Goal: Task Accomplishment & Management: Manage account settings

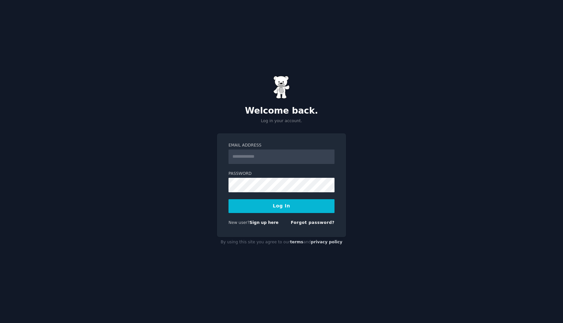
click at [268, 155] on input "Email Address" at bounding box center [282, 156] width 106 height 14
type input "**********"
click at [287, 207] on button "Log In" at bounding box center [282, 206] width 106 height 14
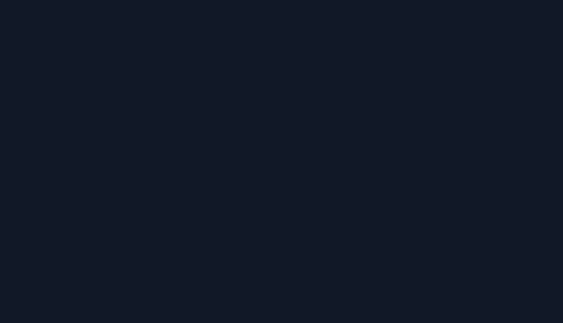
type input "f"
type input "freelancers"
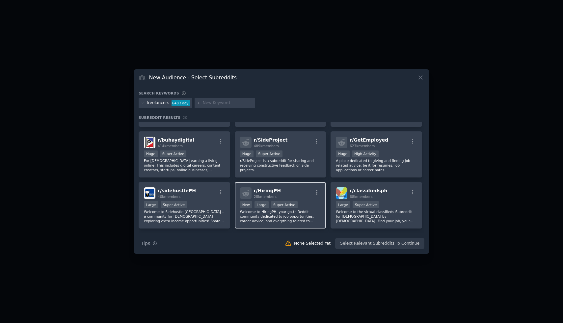
scroll to position [255, 0]
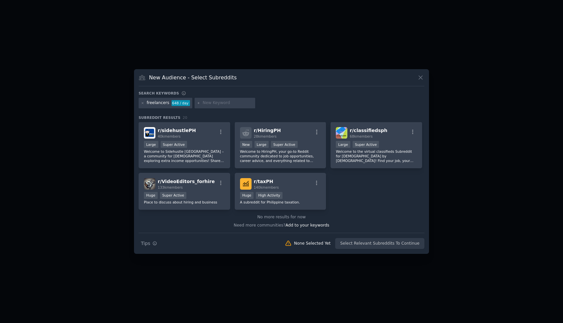
click at [420, 77] on icon at bounding box center [420, 77] width 7 height 7
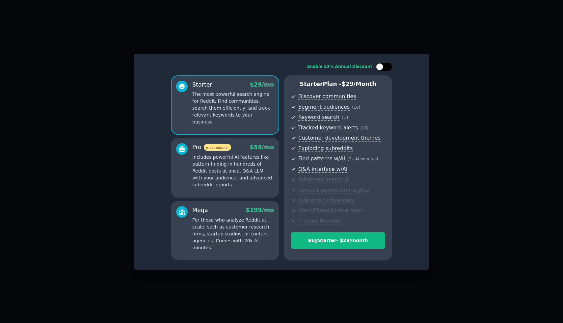
click at [378, 67] on div at bounding box center [379, 66] width 7 height 7
click at [388, 68] on div at bounding box center [388, 66] width 7 height 7
checkbox input "false"
click at [478, 165] on div at bounding box center [281, 161] width 563 height 323
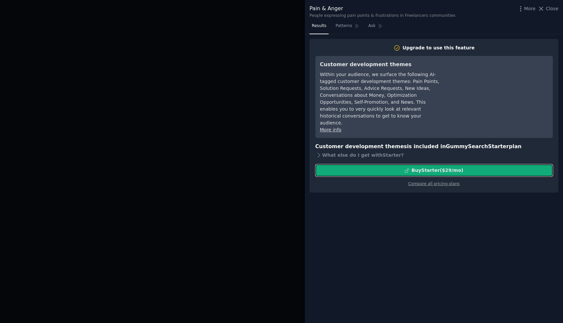
click at [387, 167] on div "Buy Starter ($ 29 /mo )" at bounding box center [434, 170] width 237 height 7
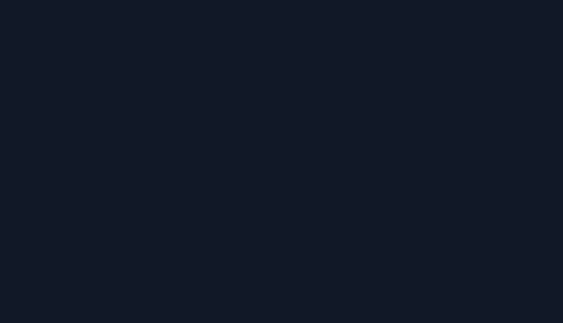
scroll to position [5, 0]
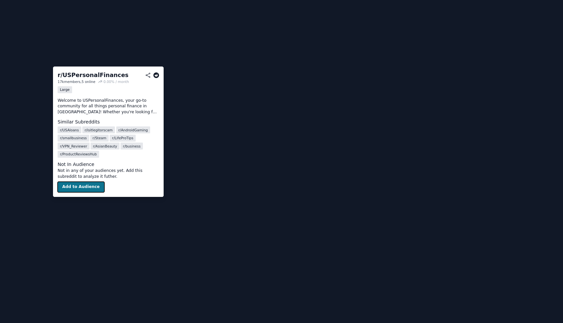
click at [80, 187] on button "Add to Audience" at bounding box center [81, 187] width 47 height 11
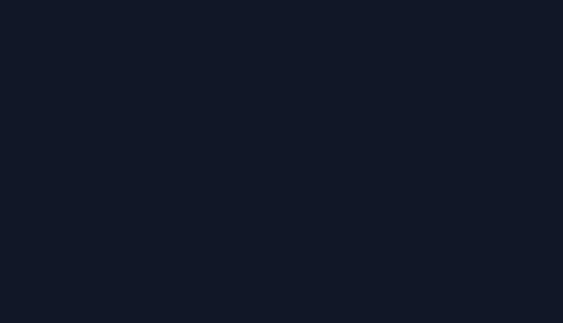
scroll to position [601, 0]
drag, startPoint x: 68, startPoint y: 60, endPoint x: 27, endPoint y: 54, distance: 41.6
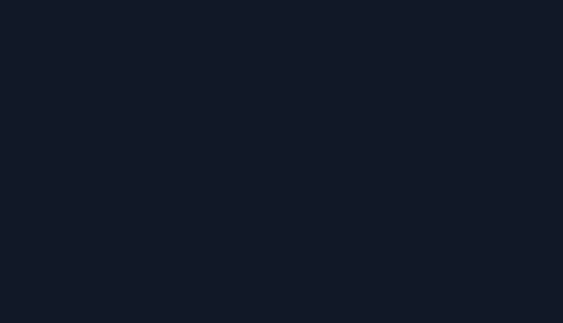
type input "freelancers"
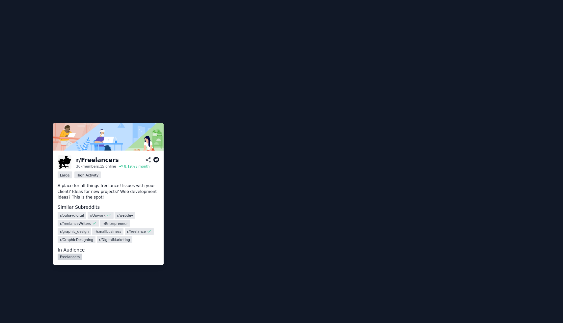
click at [73, 258] on link "Freelancers" at bounding box center [70, 257] width 24 height 6
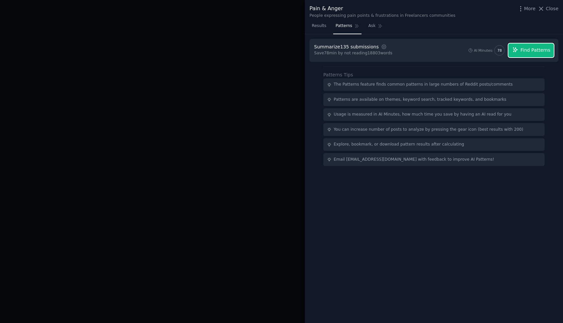
click at [532, 51] on span "Find Patterns" at bounding box center [536, 50] width 30 height 7
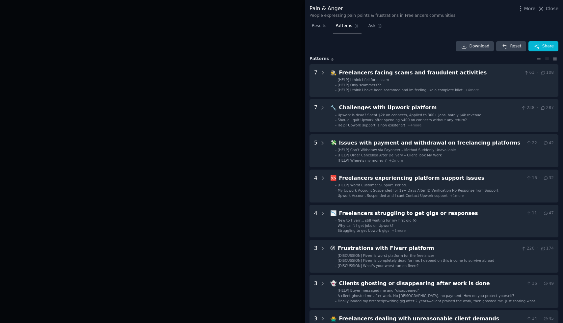
click at [234, 38] on div at bounding box center [281, 161] width 563 height 323
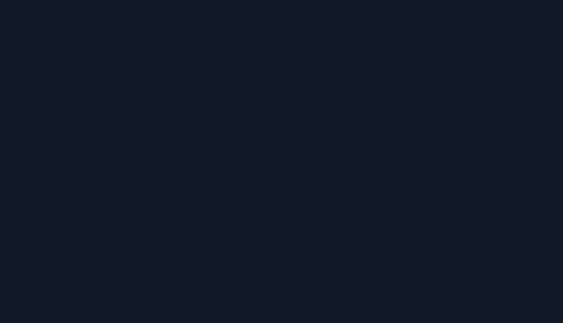
type input "accountants"
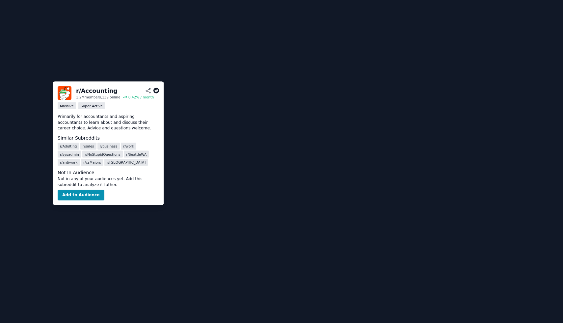
click at [86, 196] on button "Add to Audience" at bounding box center [81, 195] width 47 height 11
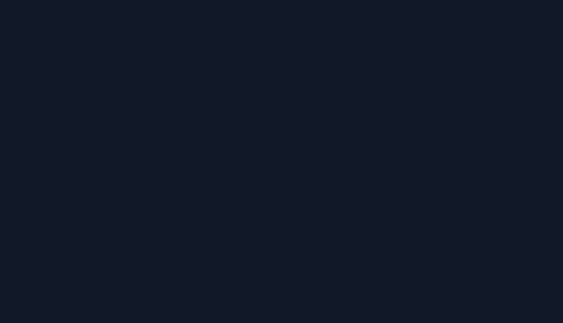
type input "accountants"
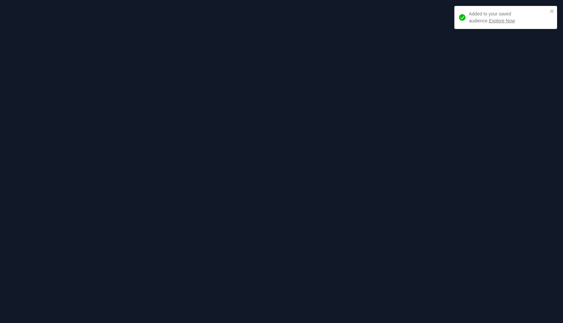
click at [489, 21] on link "Explore Now" at bounding box center [502, 20] width 26 height 5
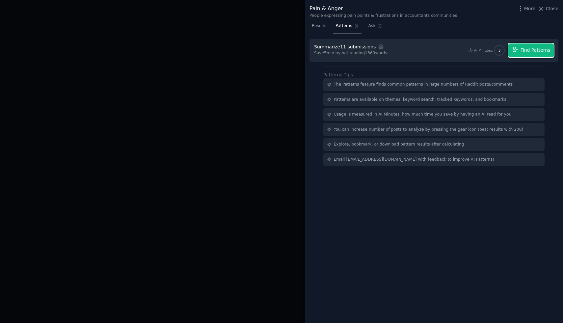
click at [524, 51] on span "Find Patterns" at bounding box center [536, 50] width 30 height 7
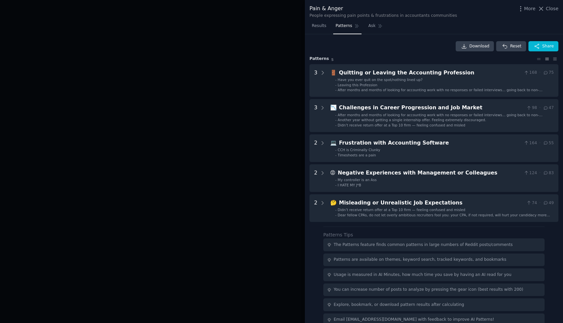
click at [308, 130] on div "Download Reset Share Pattern s 5 3 🚪 Quitting or Leaving the Accounting Profess…" at bounding box center [434, 178] width 258 height 289
click at [280, 137] on div at bounding box center [281, 161] width 563 height 323
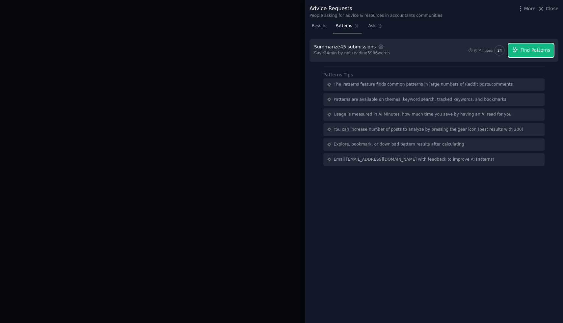
click at [523, 47] on span "Find Patterns" at bounding box center [536, 50] width 30 height 7
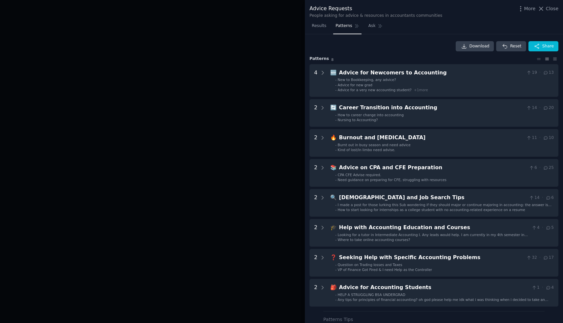
click at [50, 21] on div at bounding box center [281, 161] width 563 height 323
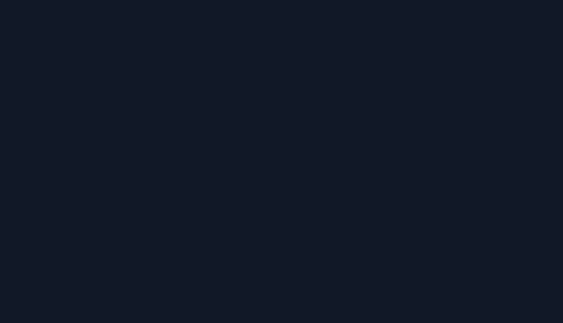
drag, startPoint x: 95, startPoint y: 48, endPoint x: 98, endPoint y: 46, distance: 4.5
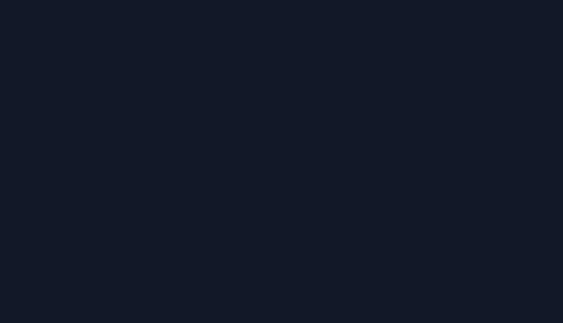
type input "coaching"
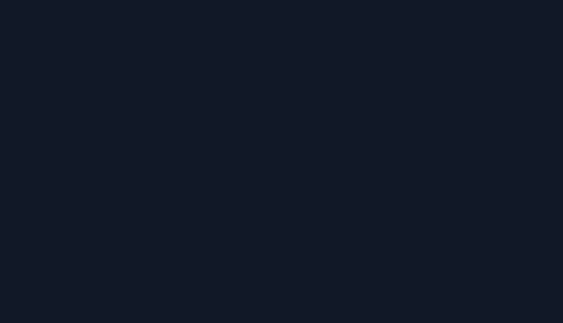
type input "coaching"
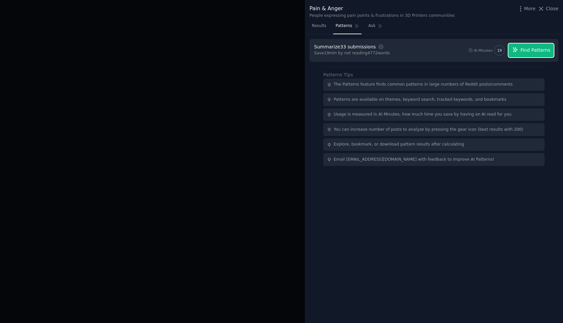
click at [530, 51] on span "Find Patterns" at bounding box center [536, 50] width 30 height 7
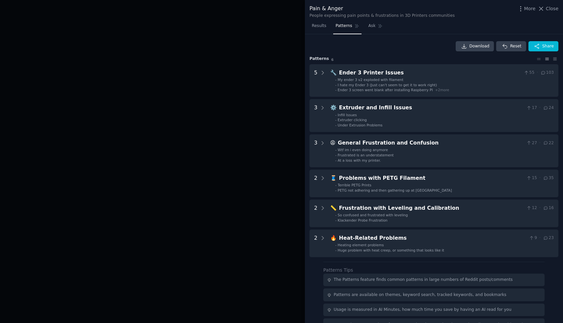
click at [254, 75] on div at bounding box center [281, 161] width 563 height 323
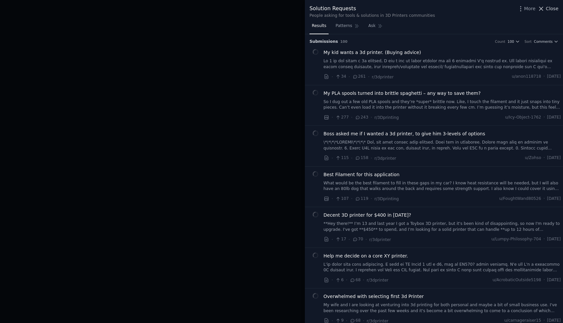
click at [550, 11] on span "Close" at bounding box center [552, 8] width 13 height 7
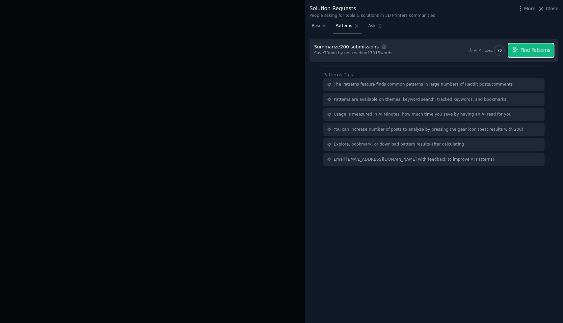
click at [539, 51] on span "Find Patterns" at bounding box center [536, 50] width 30 height 7
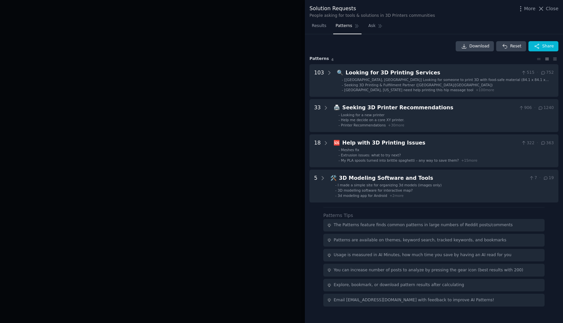
click at [271, 228] on div at bounding box center [281, 161] width 563 height 323
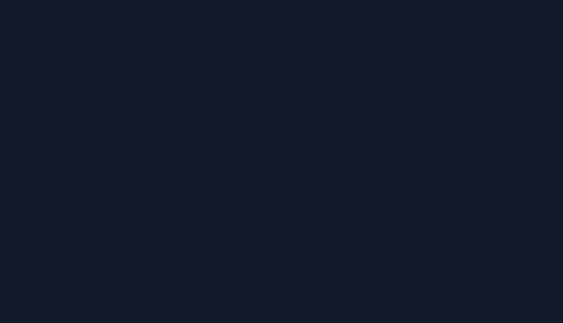
type input "[GEOGRAPHIC_DATA]"
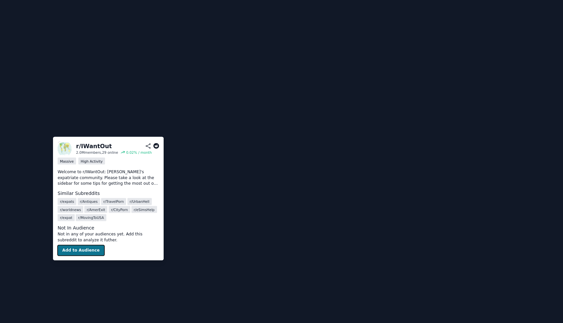
click at [75, 248] on button "Add to Audience" at bounding box center [81, 250] width 47 height 11
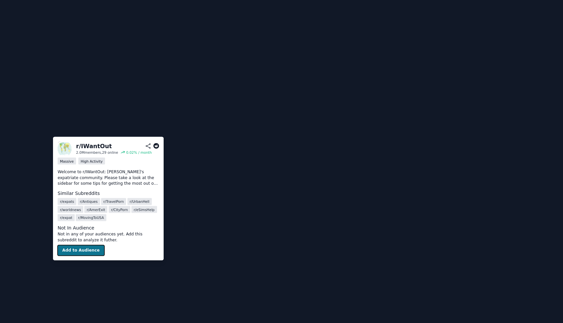
click at [88, 251] on button "Add to Audience" at bounding box center [81, 250] width 47 height 11
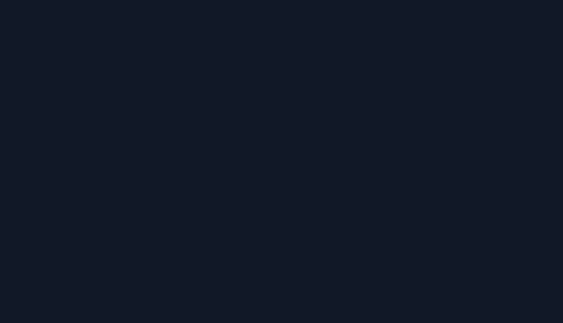
type input "expats"
checkbox input "true"
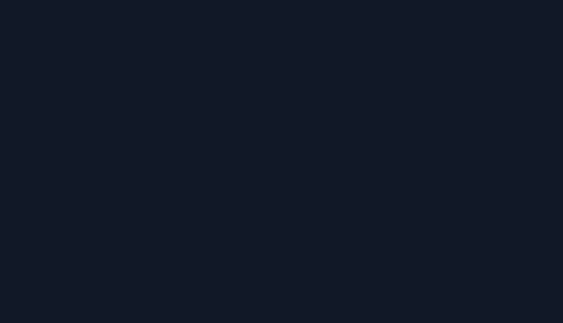
checkbox input "true"
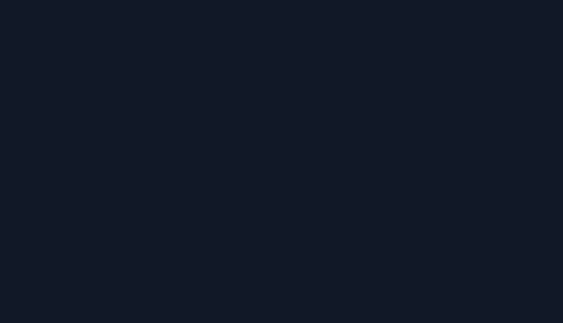
checkbox input "false"
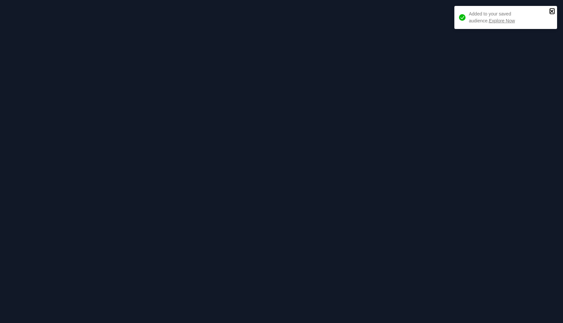
click at [552, 11] on icon "close" at bounding box center [551, 11] width 3 height 3
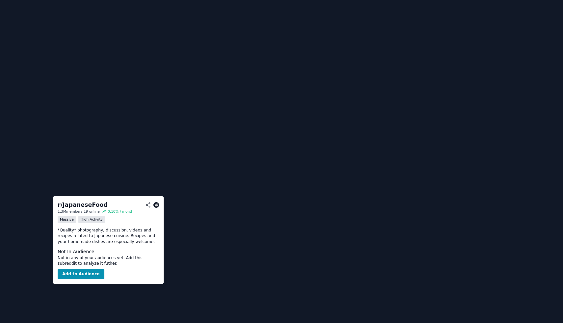
click at [83, 273] on button "Add to Audience" at bounding box center [81, 274] width 47 height 11
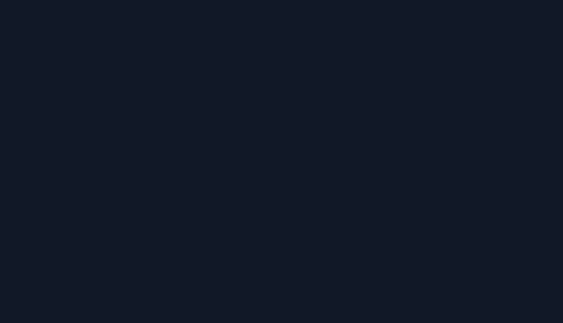
scroll to position [209, 0]
type input "j"
type input "Japanese food lovers"
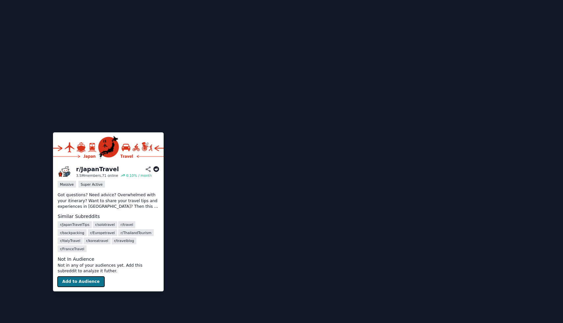
click at [86, 282] on button "Add to Audience" at bounding box center [81, 282] width 47 height 11
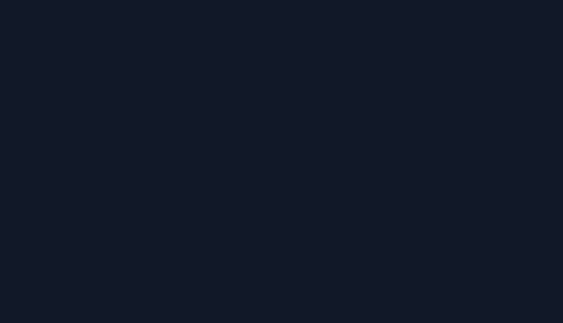
type input "Japan geeks"
checkbox input "false"
